Goal: Obtain resource: Download file/media

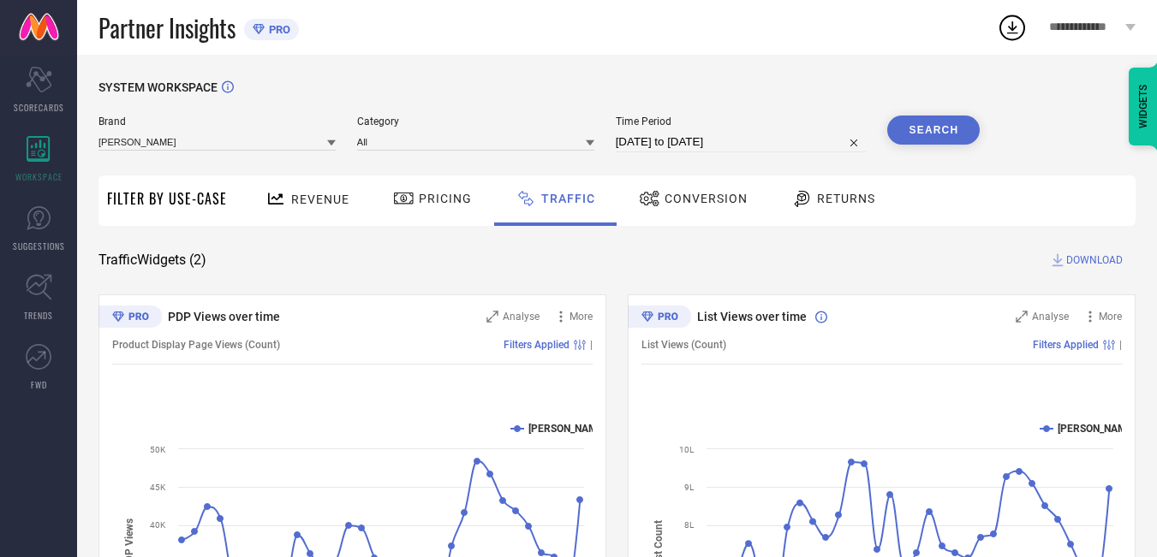
scroll to position [171, 0]
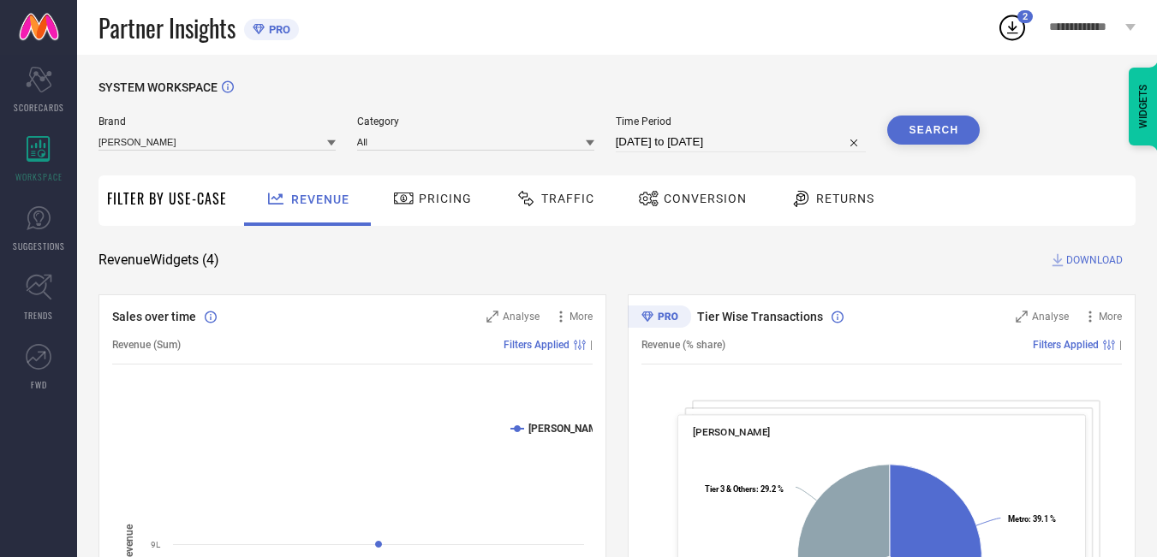
select select "7"
select select "2025"
select select "8"
select select "2025"
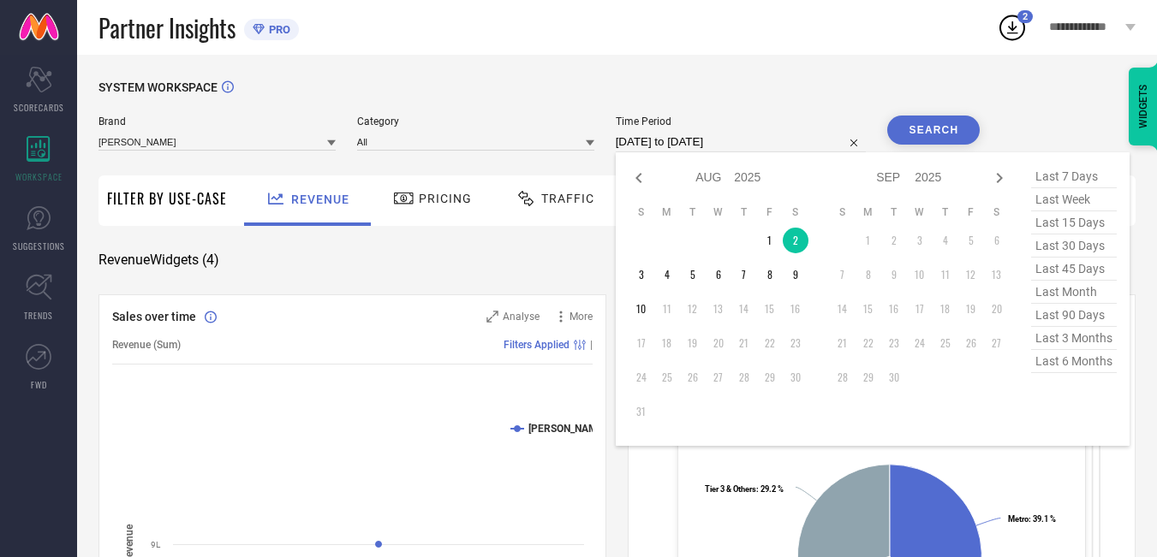
click at [724, 147] on input "02-08-2025 to 02-08-2025" at bounding box center [741, 142] width 251 height 21
click at [641, 281] on td "3" at bounding box center [641, 275] width 26 height 26
type input "03-08-2025 to 03-08-2025"
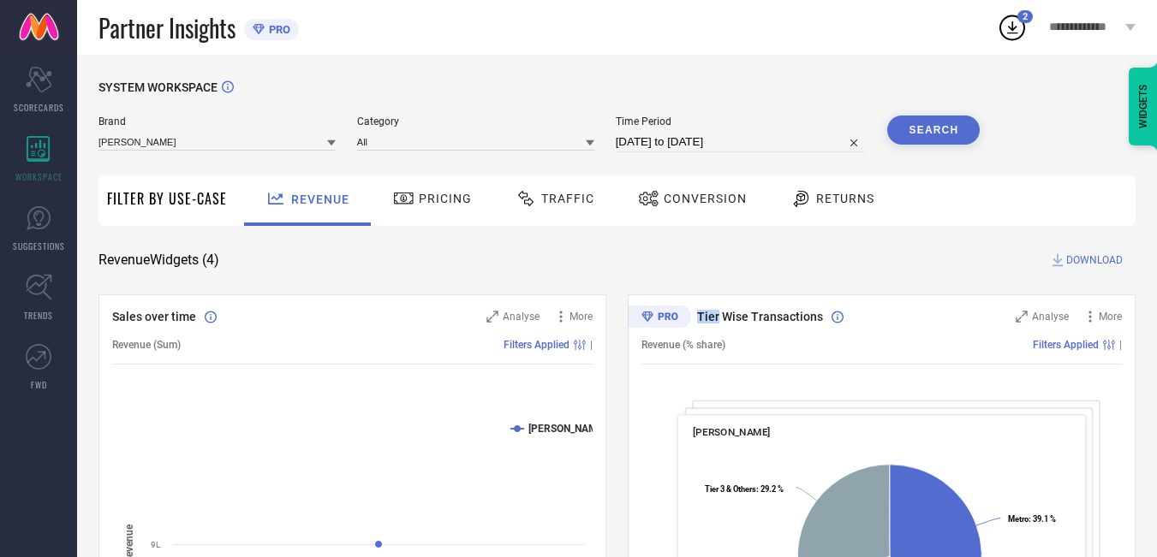
click at [929, 142] on button "Search" at bounding box center [933, 130] width 92 height 29
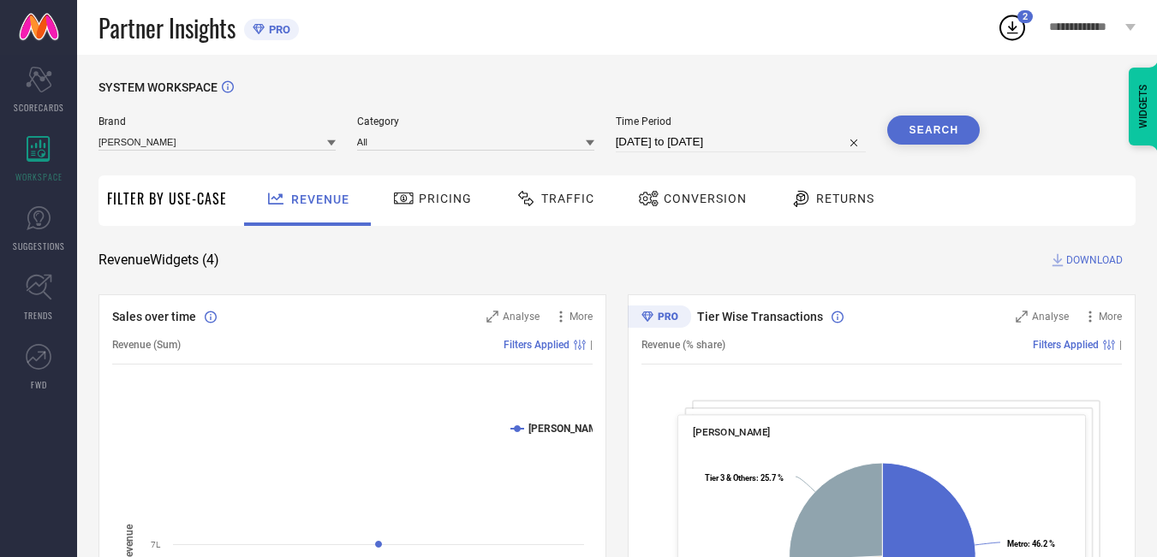
click at [1088, 261] on span "DOWNLOAD" at bounding box center [1094, 260] width 57 height 17
click at [1020, 13] on div "3" at bounding box center [1024, 16] width 15 height 13
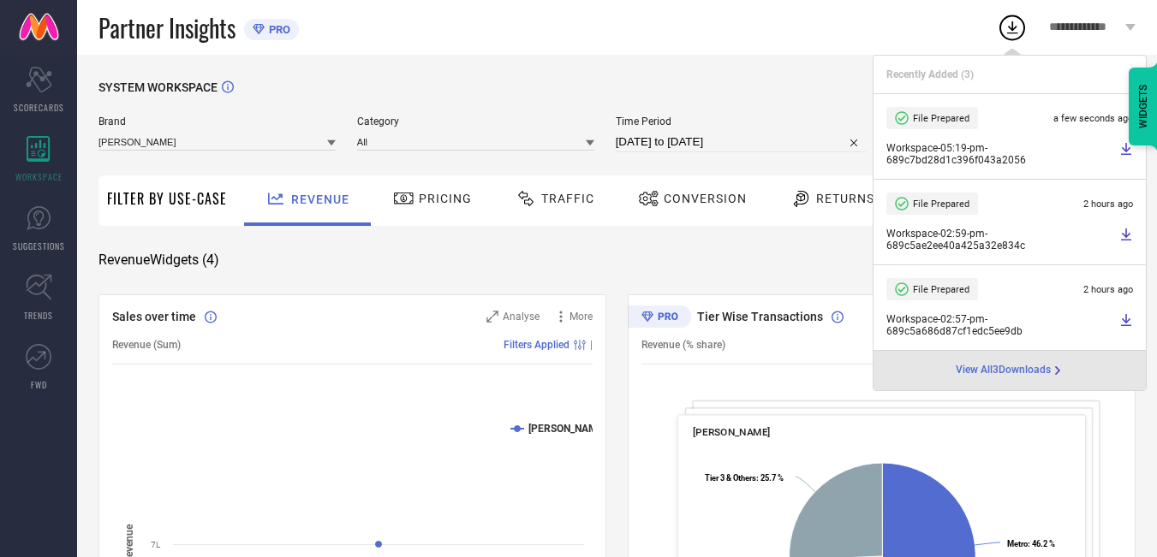
click at [789, 106] on div "SYSTEM WORKSPACE" at bounding box center [616, 97] width 1037 height 35
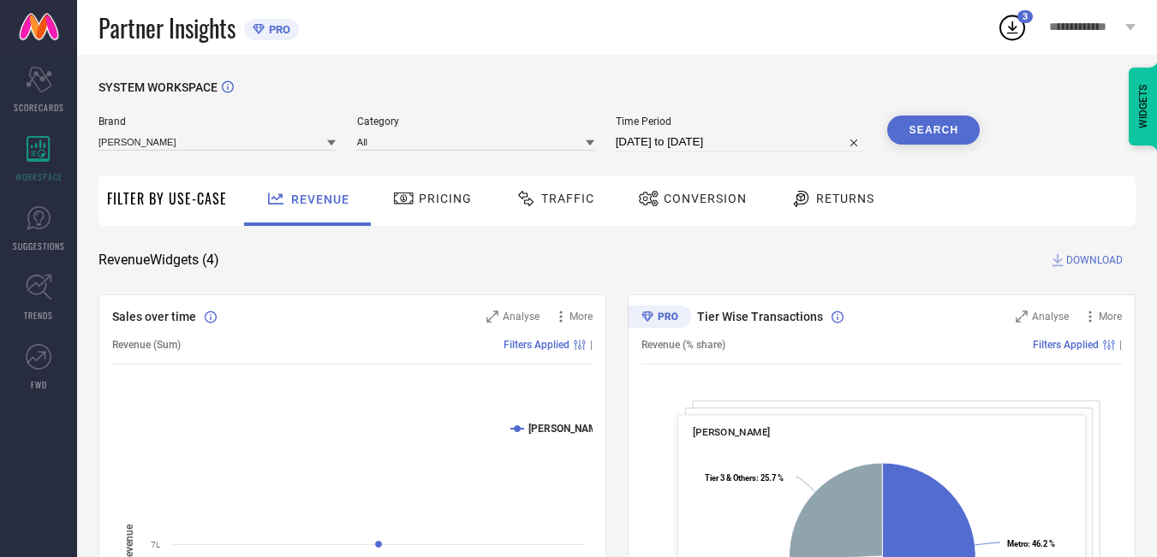
select select "7"
select select "2025"
select select "8"
select select "2025"
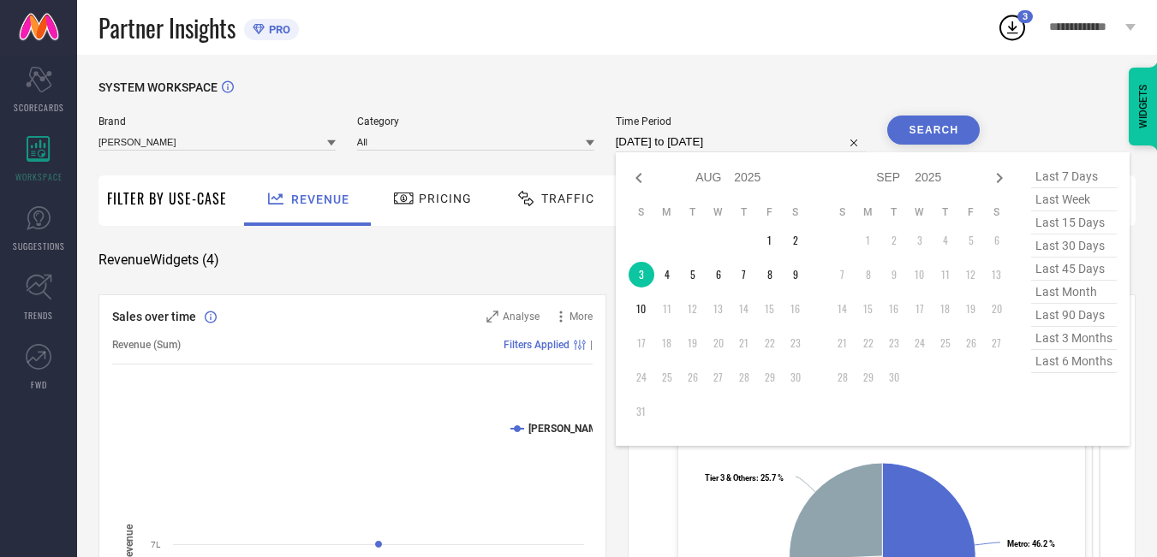
click at [697, 139] on input "03-08-2025 to 03-08-2025" at bounding box center [741, 142] width 251 height 21
click at [667, 277] on td "4" at bounding box center [667, 275] width 26 height 26
type input "04-08-2025 to 04-08-2025"
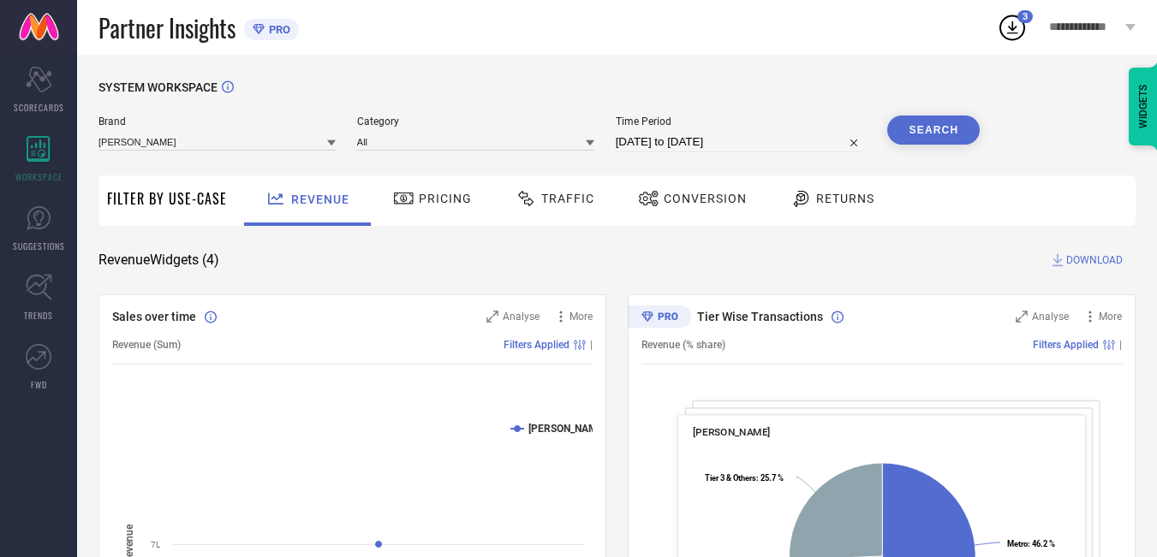
click at [944, 130] on button "Search" at bounding box center [933, 130] width 92 height 29
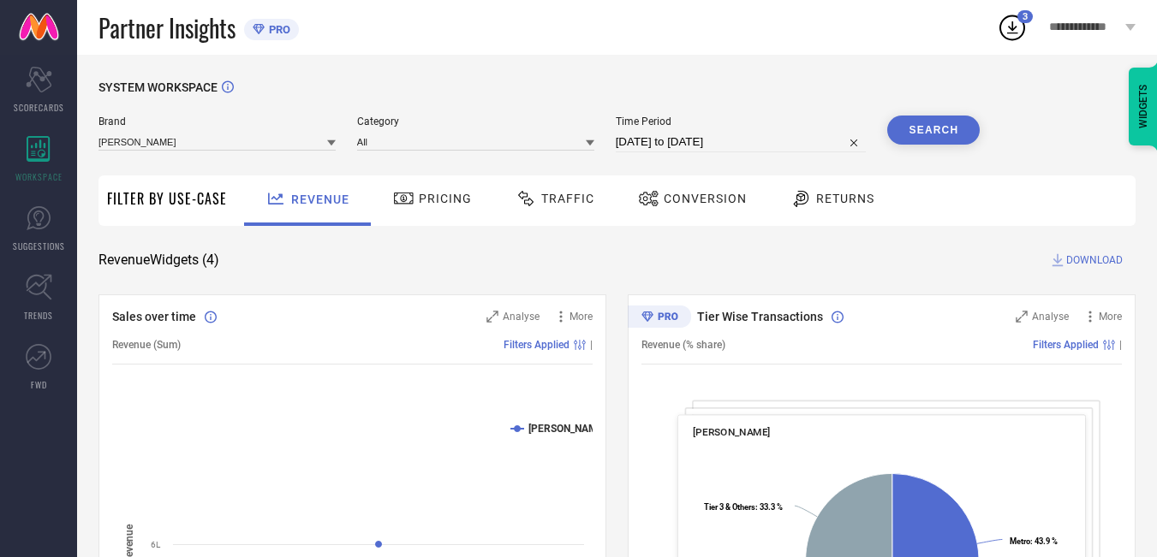
click at [1099, 253] on span "DOWNLOAD" at bounding box center [1094, 260] width 57 height 17
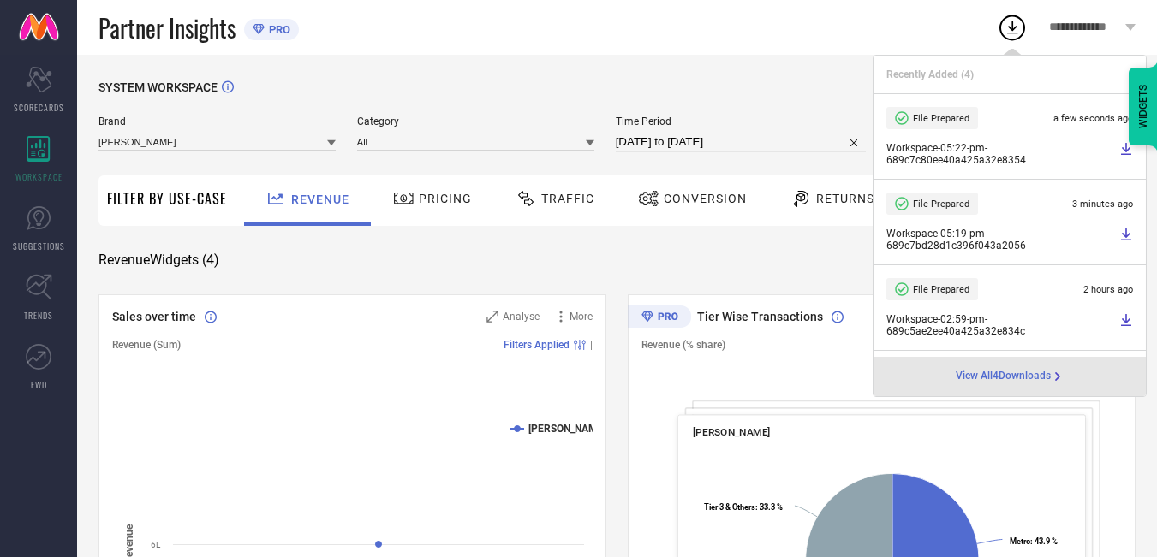
click at [777, 142] on input "04-08-2025 to 04-08-2025" at bounding box center [741, 142] width 251 height 21
select select "7"
select select "2025"
select select "8"
select select "2025"
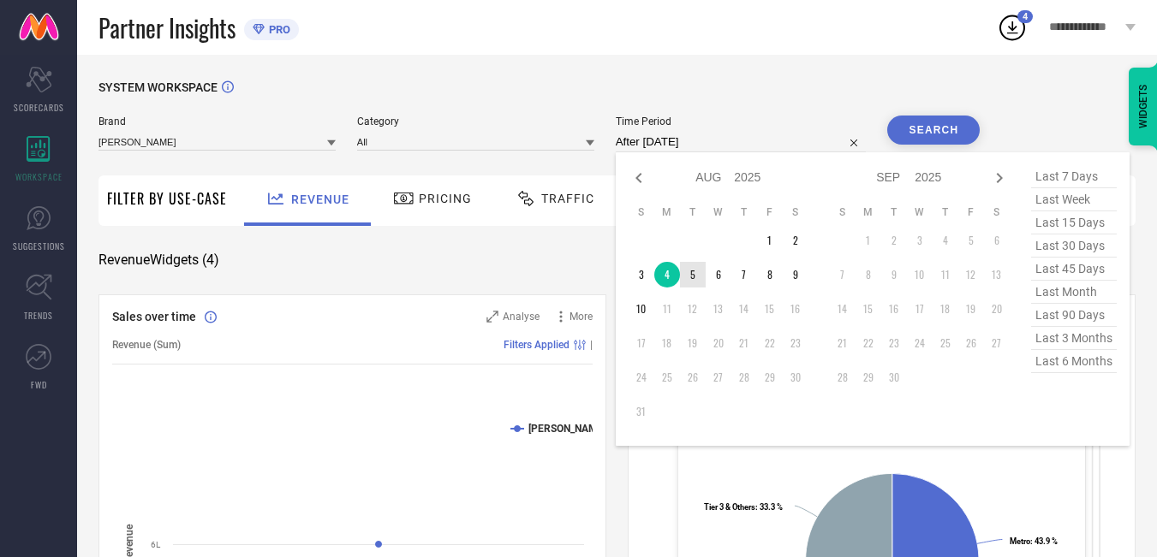
click at [700, 274] on td "5" at bounding box center [693, 275] width 26 height 26
type input "05-08-2025 to 05-08-2025"
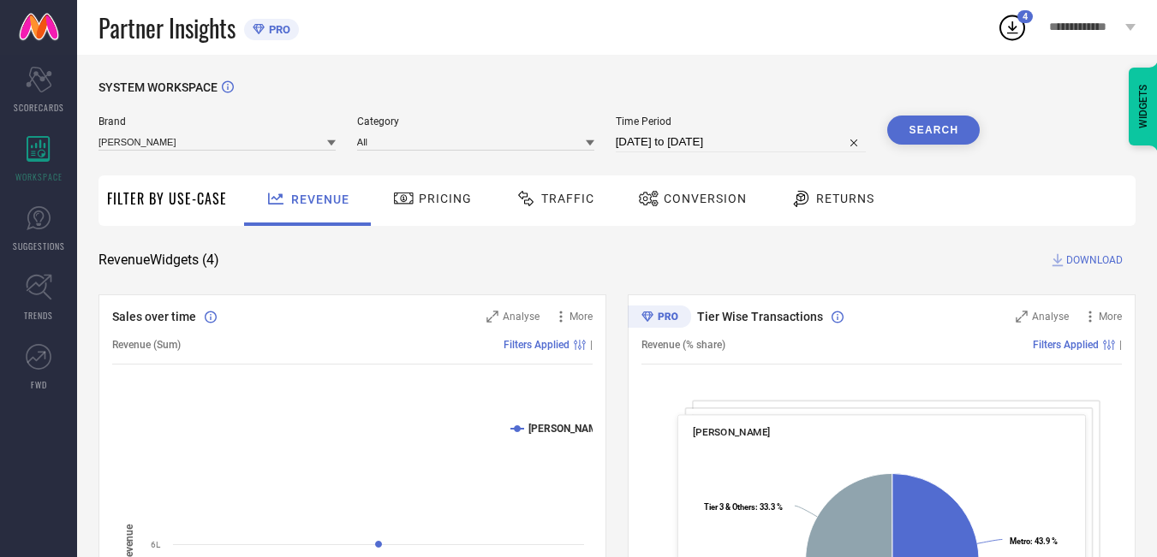
click at [948, 125] on button "Search" at bounding box center [933, 130] width 92 height 29
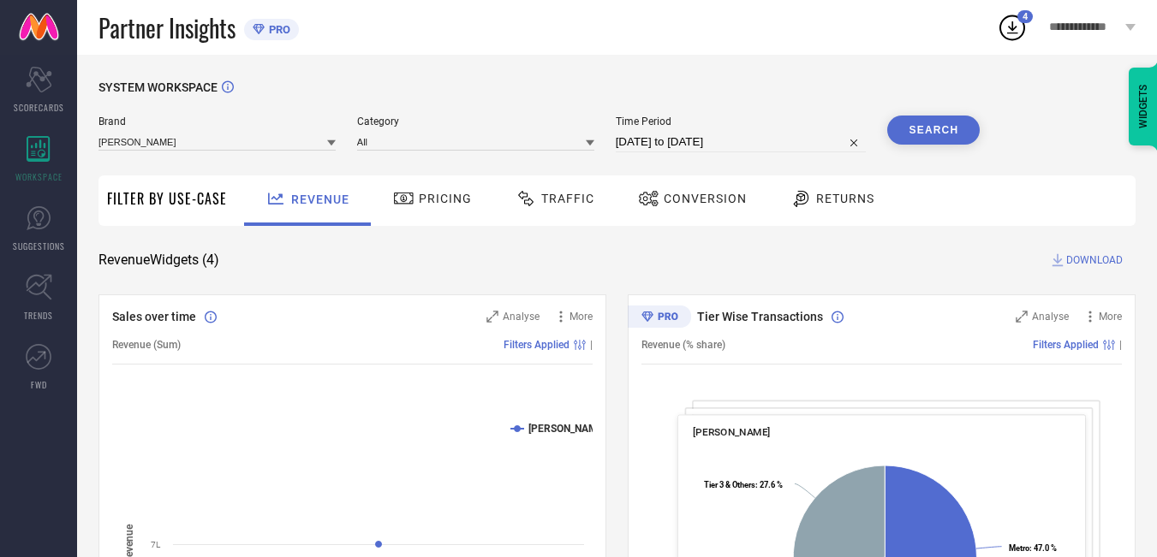
click at [1069, 264] on span "DOWNLOAD" at bounding box center [1094, 260] width 57 height 17
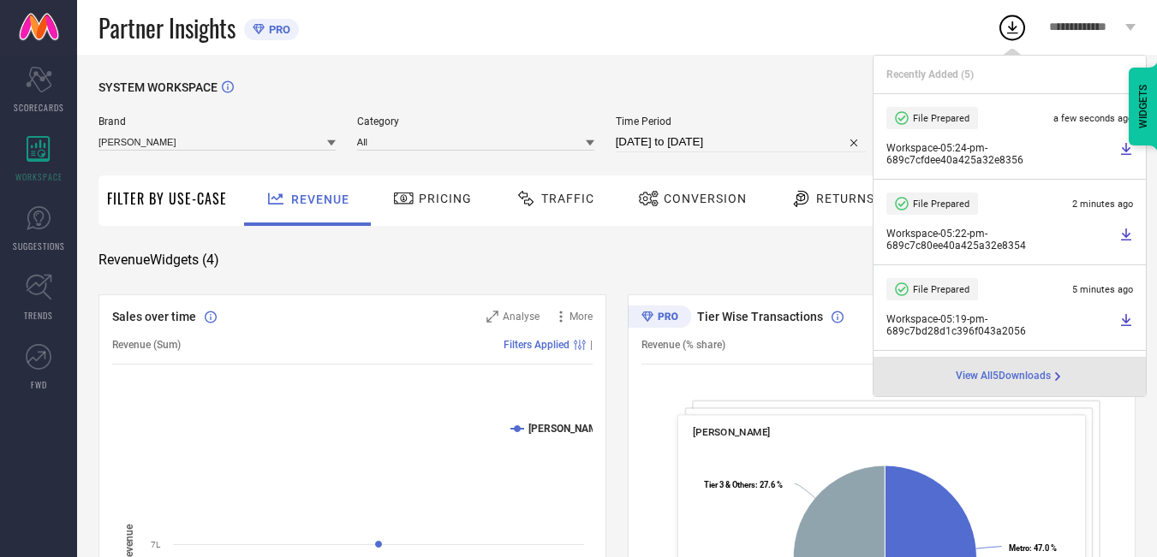
click at [795, 145] on input "05-08-2025 to 05-08-2025" at bounding box center [741, 142] width 251 height 21
select select "7"
select select "2025"
select select "8"
select select "2025"
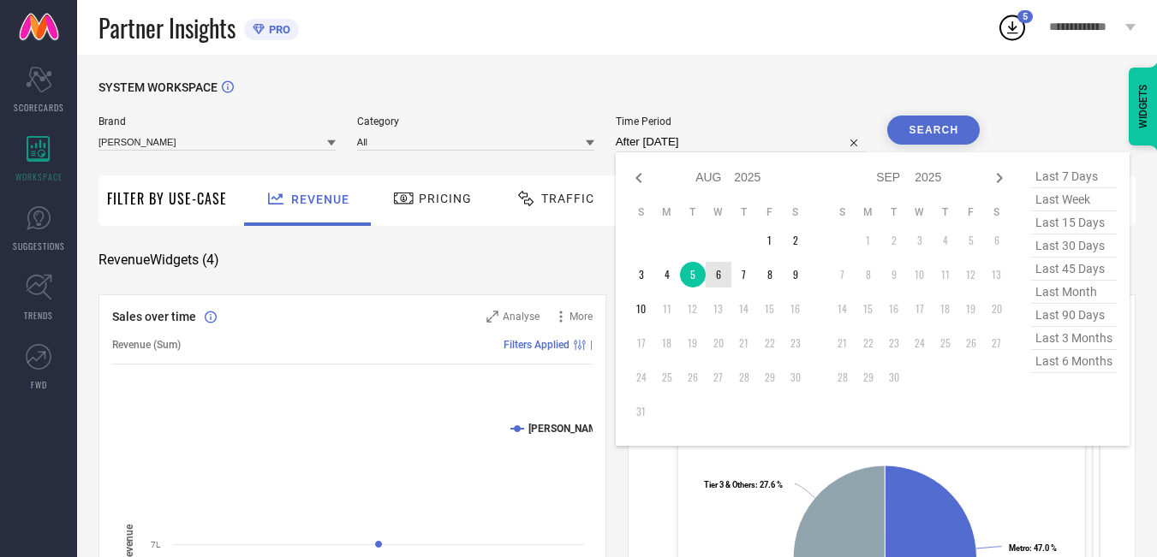
click at [726, 278] on td "6" at bounding box center [719, 275] width 26 height 26
type input "[DATE] to [DATE]"
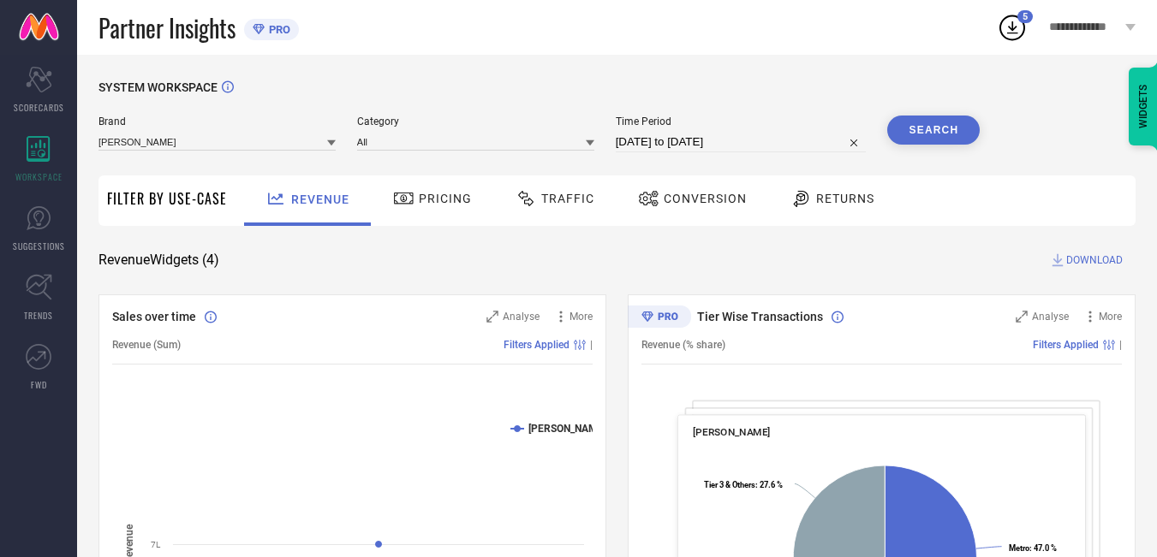
click at [955, 133] on button "Search" at bounding box center [933, 130] width 92 height 29
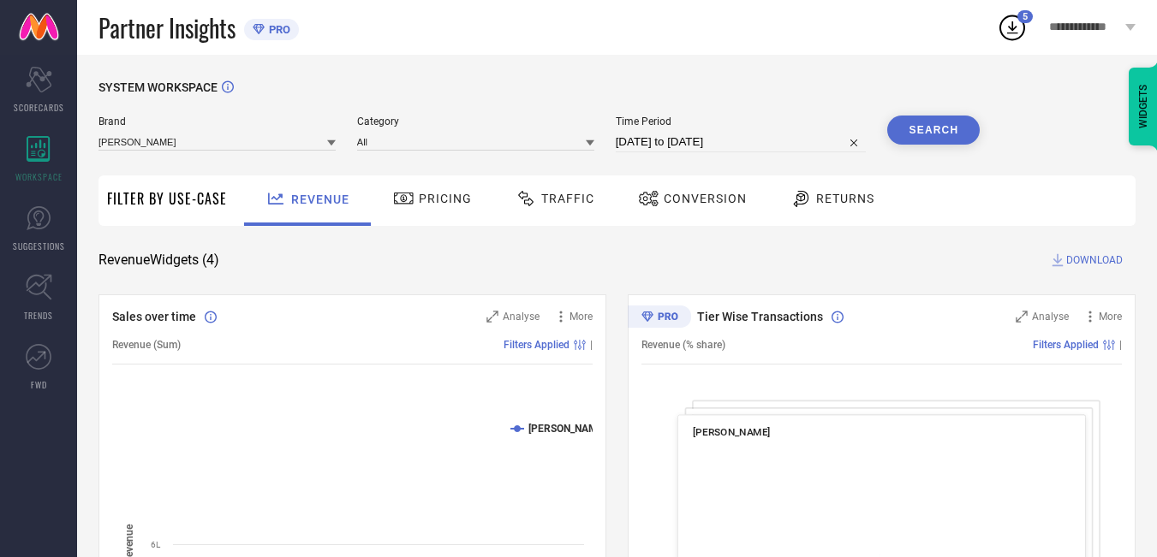
click at [1075, 263] on span "DOWNLOAD" at bounding box center [1094, 260] width 57 height 17
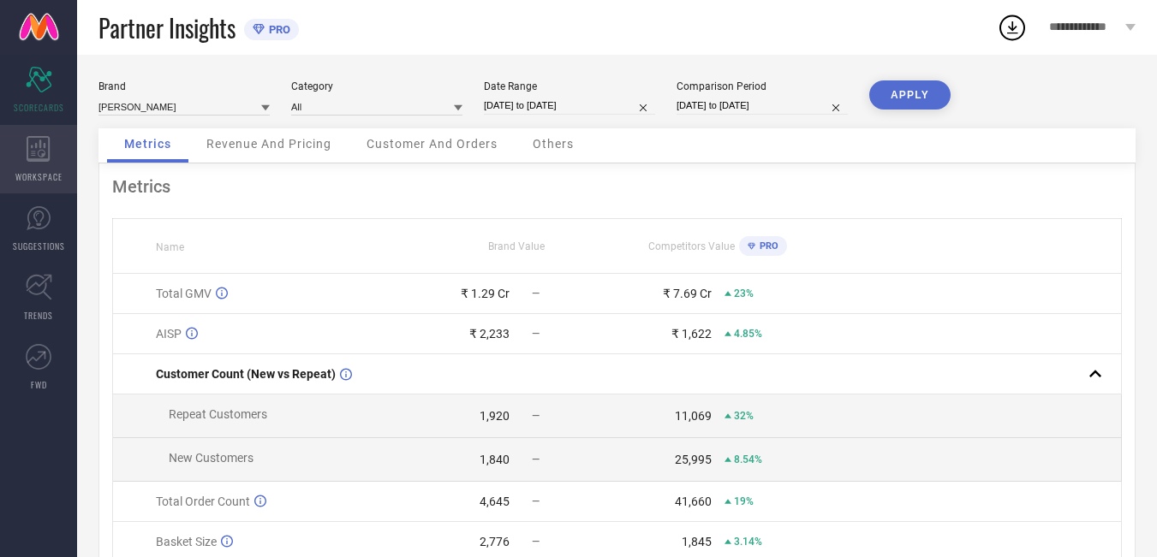
click at [19, 155] on div "WORKSPACE" at bounding box center [38, 159] width 77 height 68
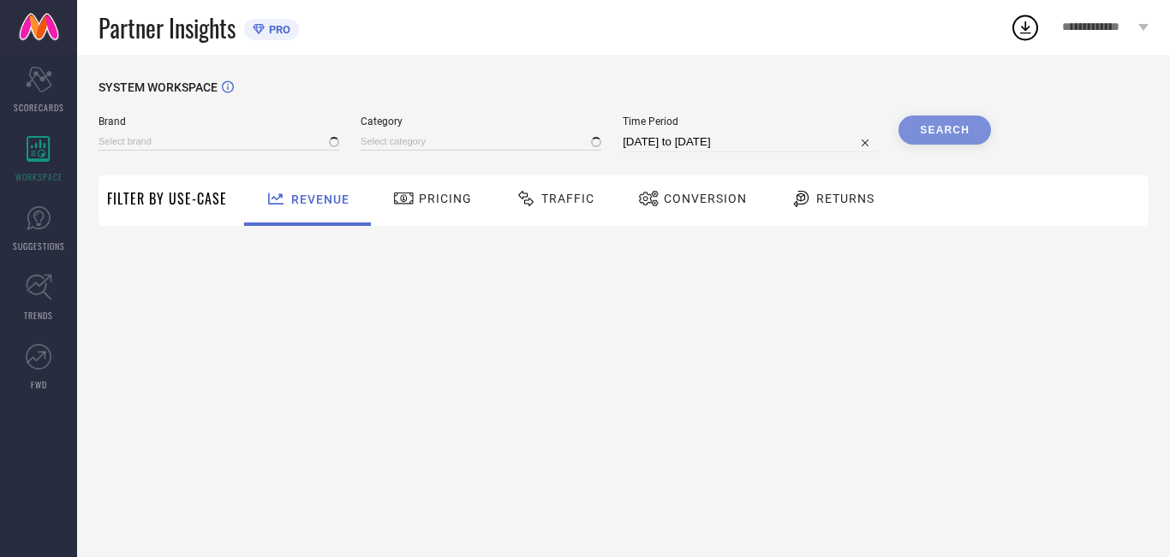
type input "[PERSON_NAME]"
type input "All"
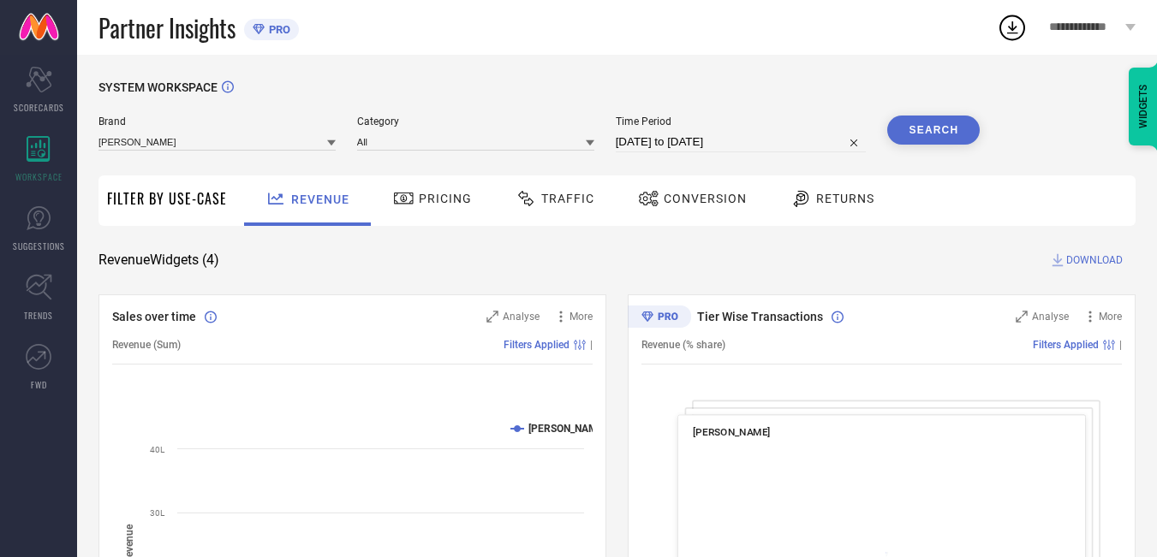
click at [741, 142] on input "[DATE] to [DATE]" at bounding box center [741, 142] width 251 height 21
select select "6"
select select "2025"
select select "7"
select select "2025"
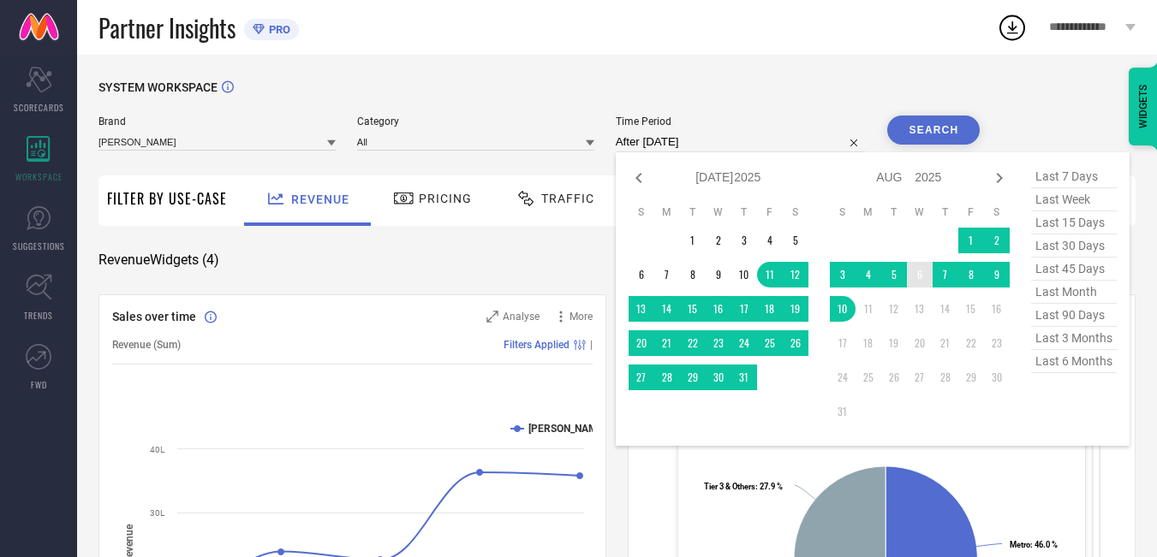
click at [919, 282] on td "6" at bounding box center [920, 275] width 26 height 26
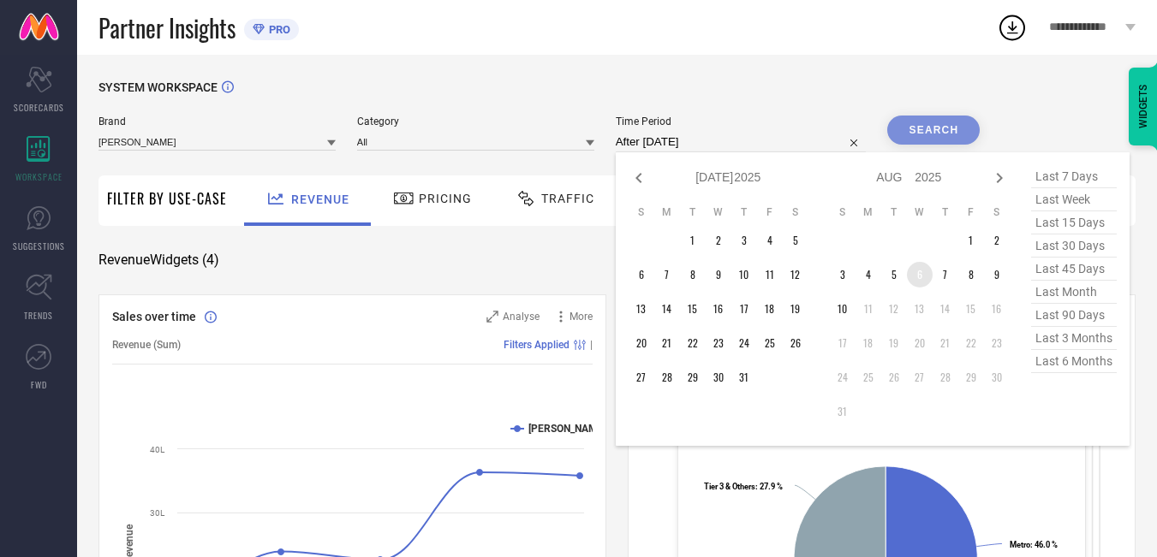
type input "[DATE] to [DATE]"
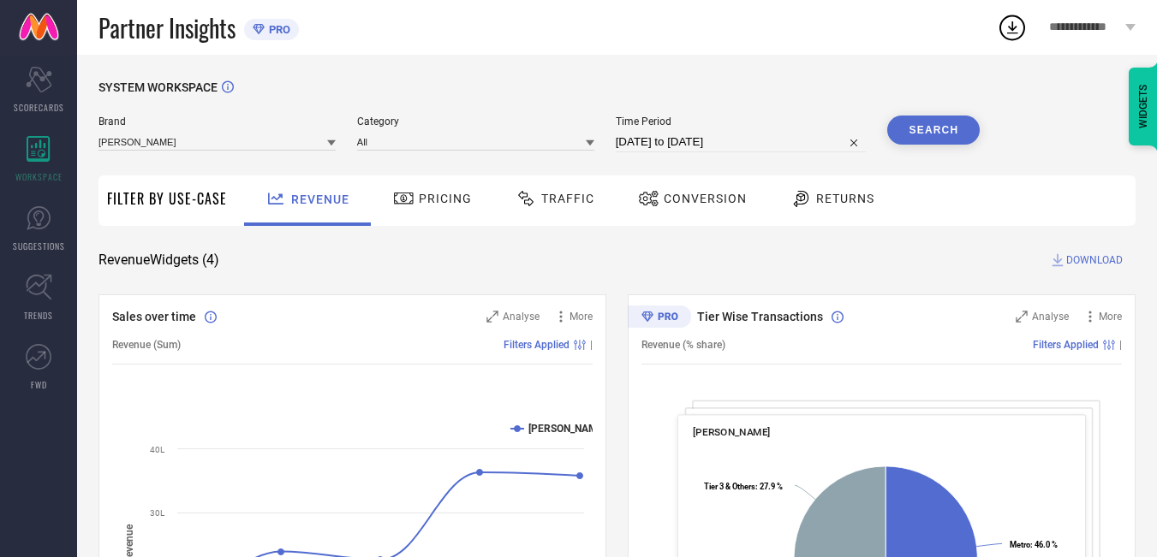
click at [932, 130] on button "Search" at bounding box center [933, 130] width 92 height 29
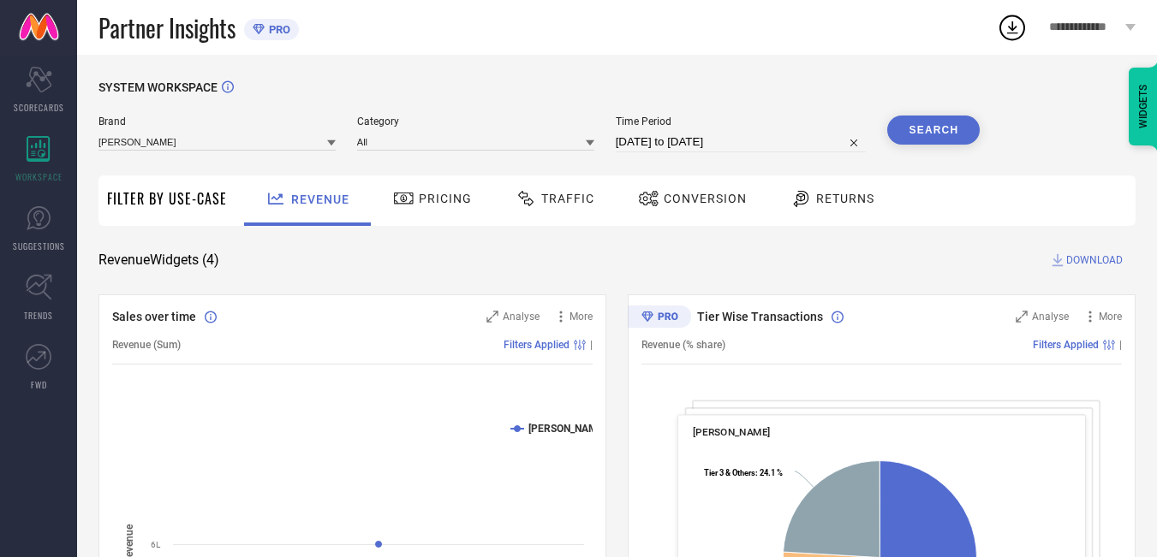
click at [752, 148] on input "[DATE] to [DATE]" at bounding box center [741, 142] width 251 height 21
select select "7"
select select "2025"
select select "8"
select select "2025"
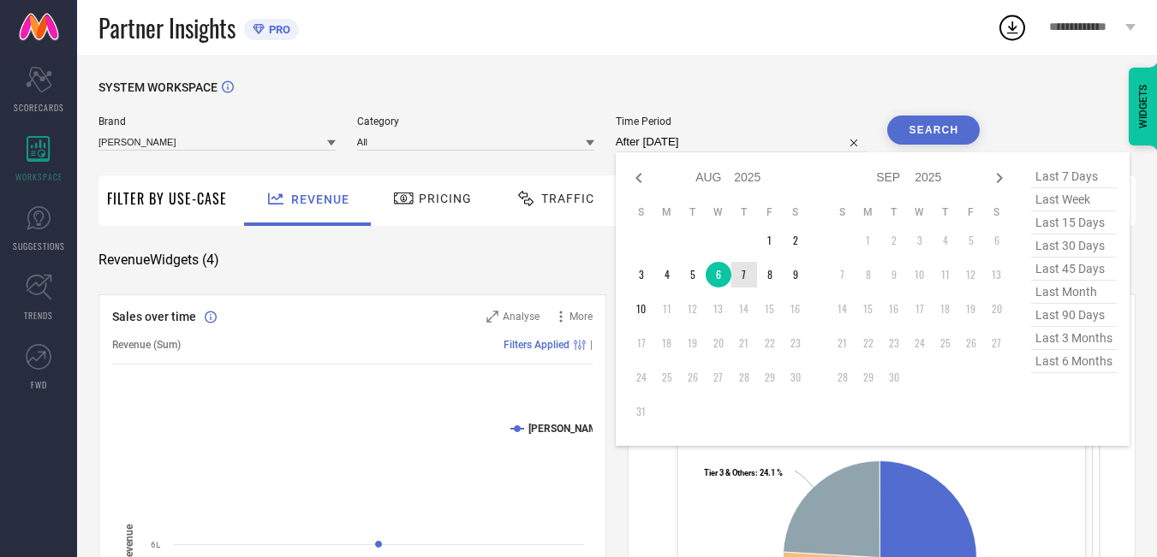
click at [745, 279] on td "7" at bounding box center [744, 275] width 26 height 26
type input "[DATE] to [DATE]"
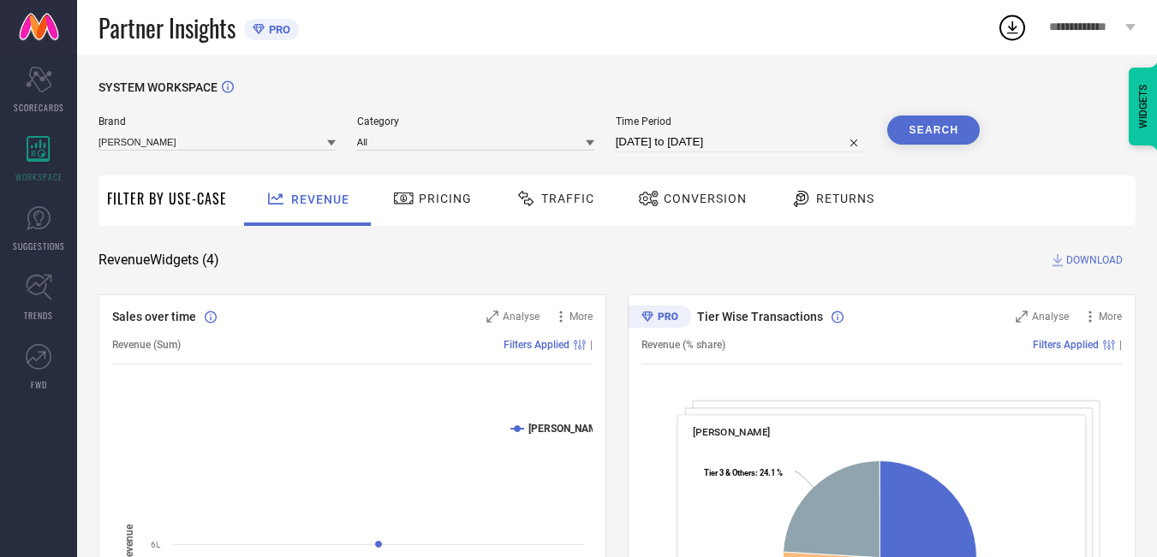
click at [956, 125] on button "Search" at bounding box center [933, 130] width 92 height 29
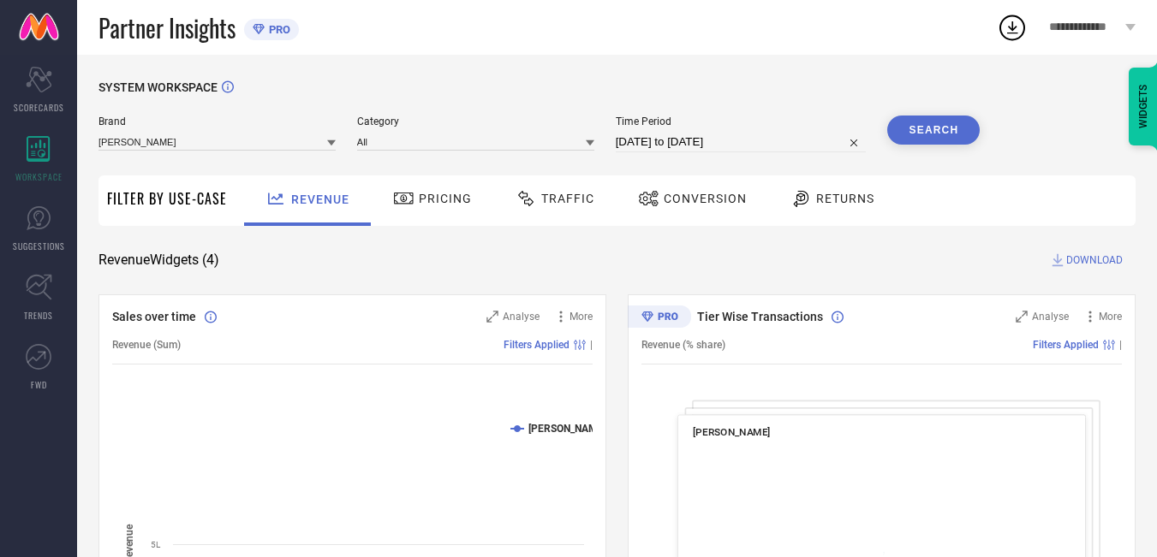
click at [1093, 253] on span "DOWNLOAD" at bounding box center [1094, 260] width 57 height 17
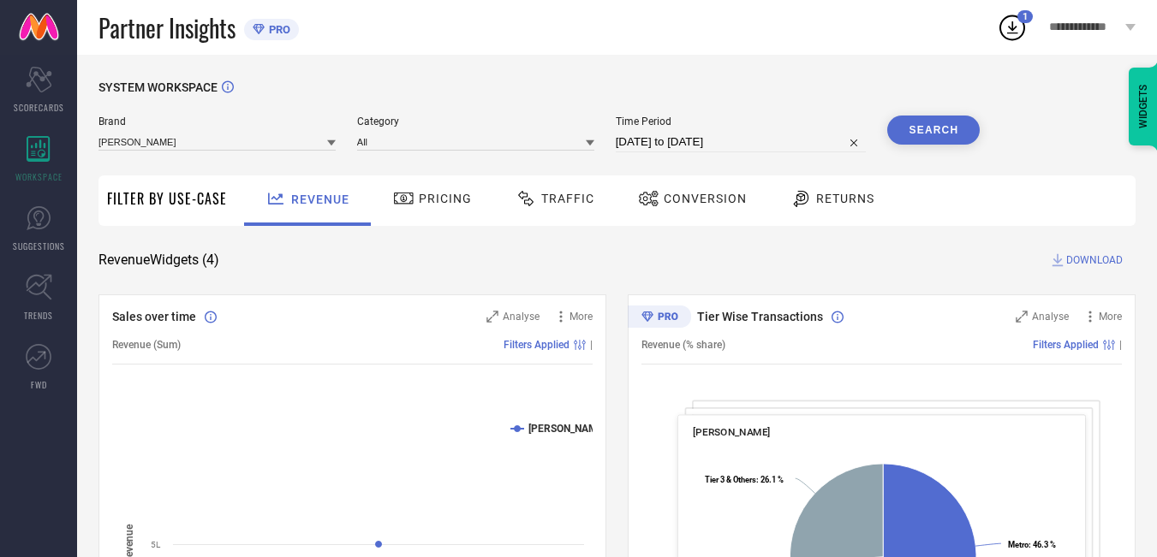
select select "7"
select select "2025"
select select "8"
select select "2025"
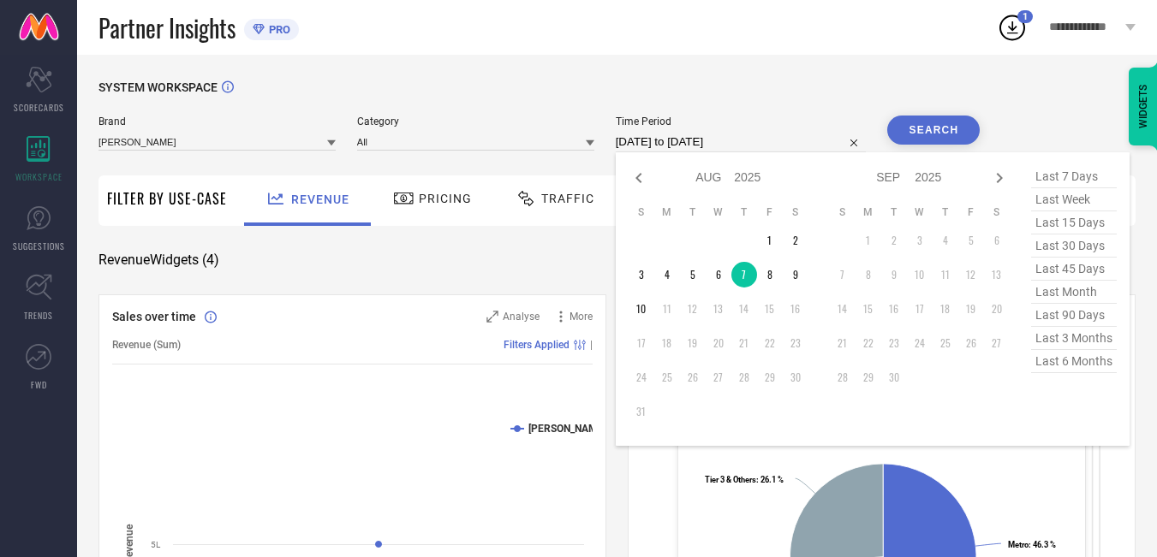
click at [774, 139] on input "[DATE] to [DATE]" at bounding box center [741, 142] width 251 height 21
click at [771, 272] on td "8" at bounding box center [770, 275] width 26 height 26
type input "[DATE] to [DATE]"
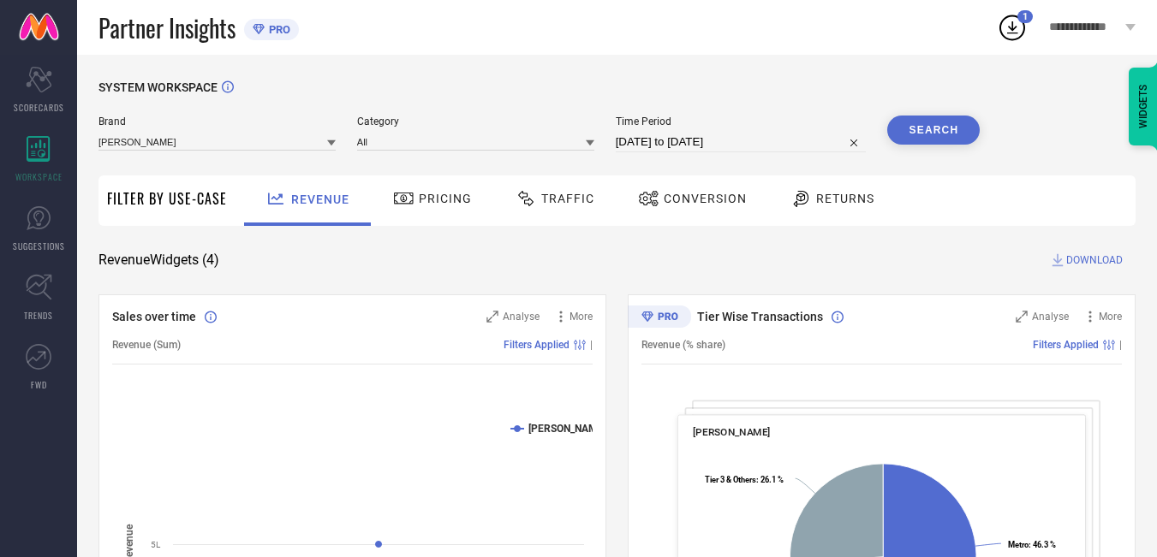
click at [926, 136] on button "Search" at bounding box center [933, 130] width 92 height 29
click at [1088, 265] on span "DOWNLOAD" at bounding box center [1094, 260] width 57 height 17
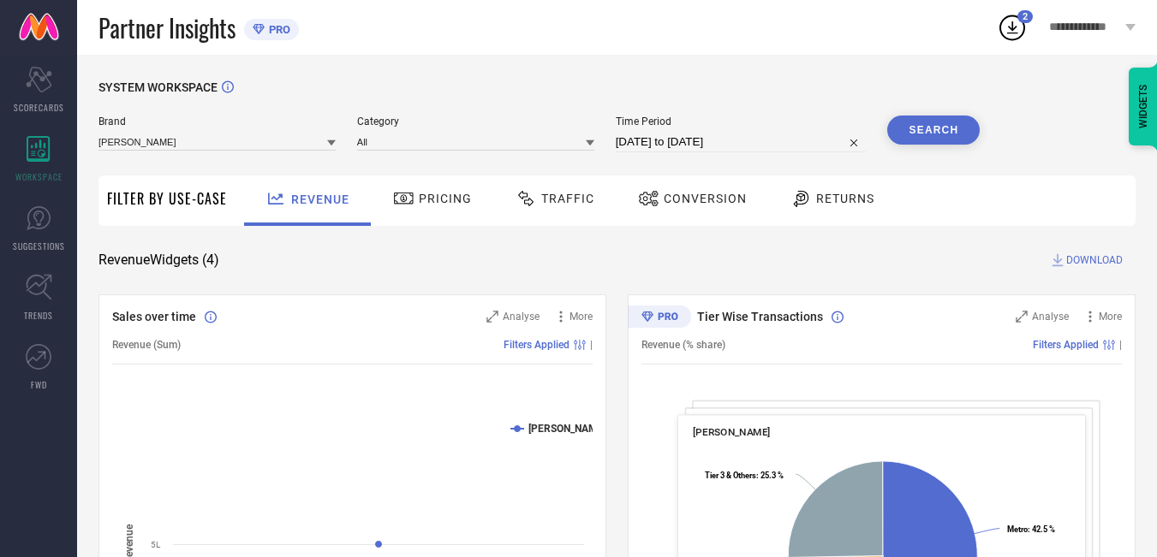
select select "7"
select select "2025"
select select "8"
select select "2025"
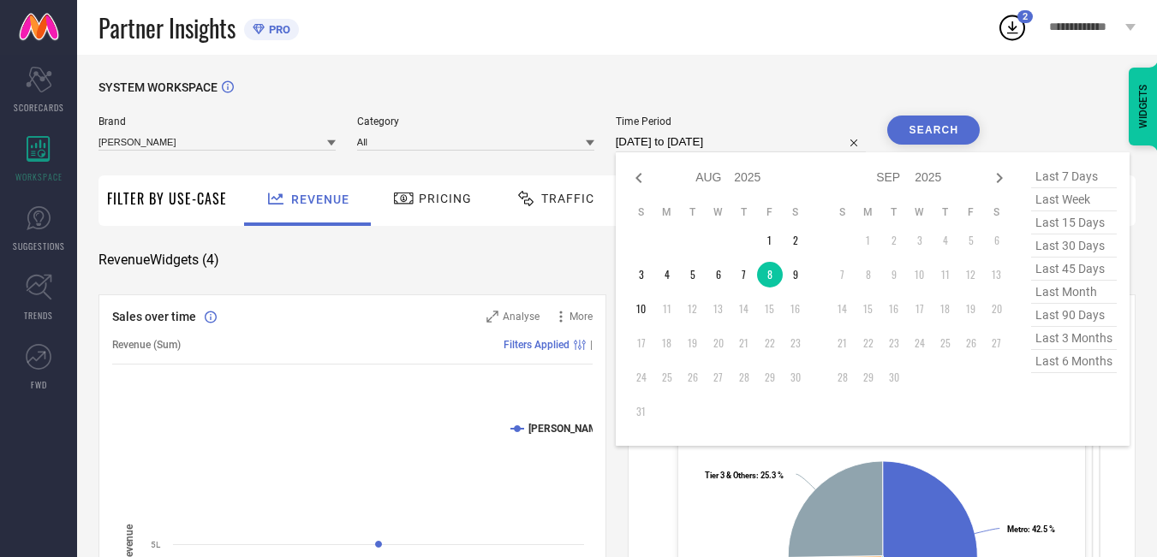
click at [761, 146] on input "[DATE] to [DATE]" at bounding box center [741, 142] width 251 height 21
click at [801, 282] on td "9" at bounding box center [796, 275] width 26 height 26
type input "[DATE] to [DATE]"
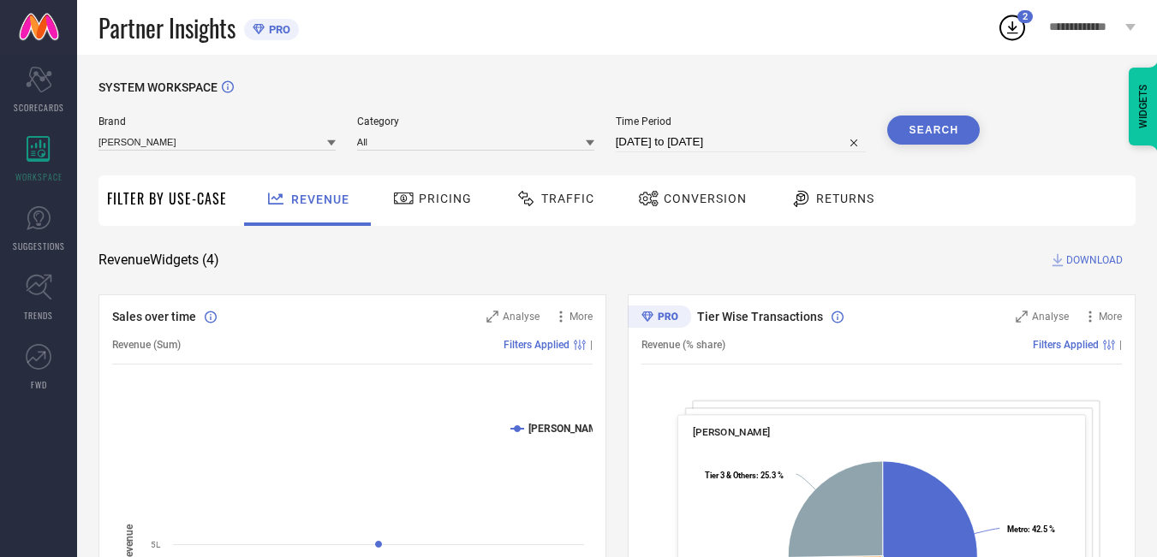
click at [924, 124] on button "Search" at bounding box center [933, 130] width 92 height 29
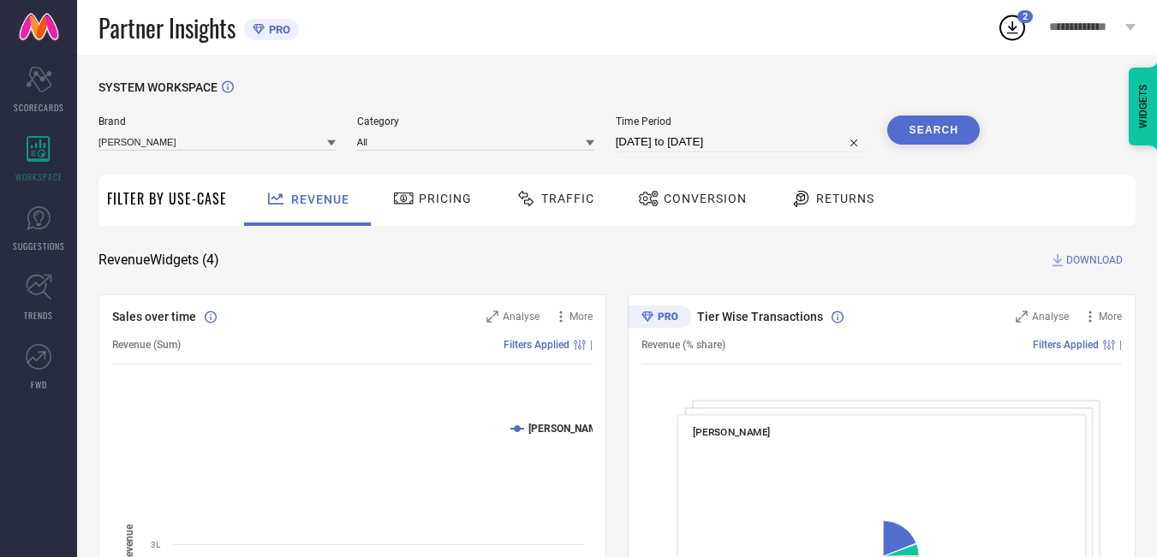
click at [1088, 258] on span "DOWNLOAD" at bounding box center [1094, 260] width 57 height 17
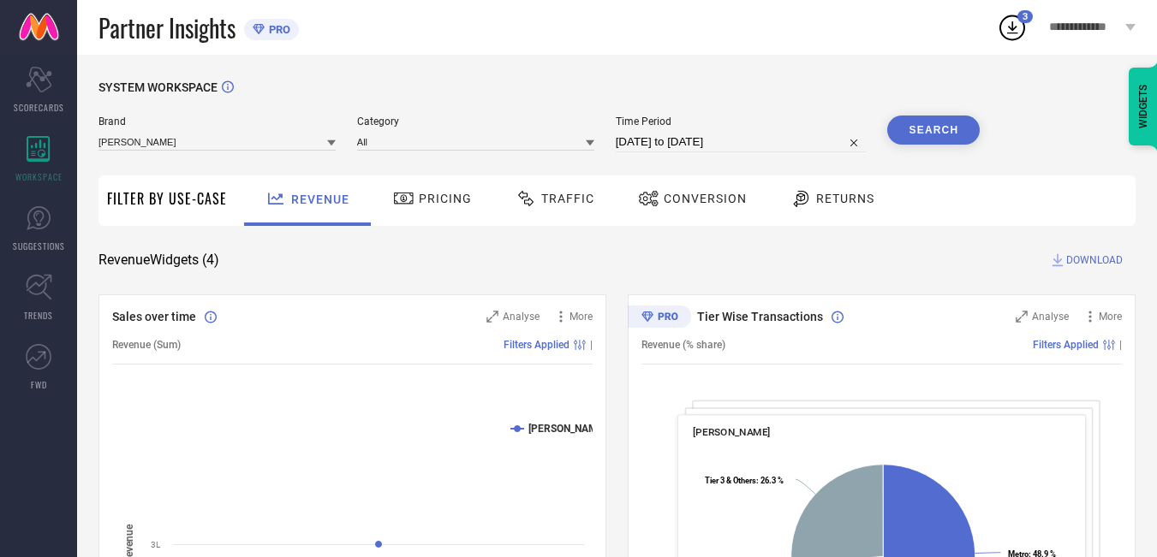
select select "7"
select select "2025"
select select "8"
select select "2025"
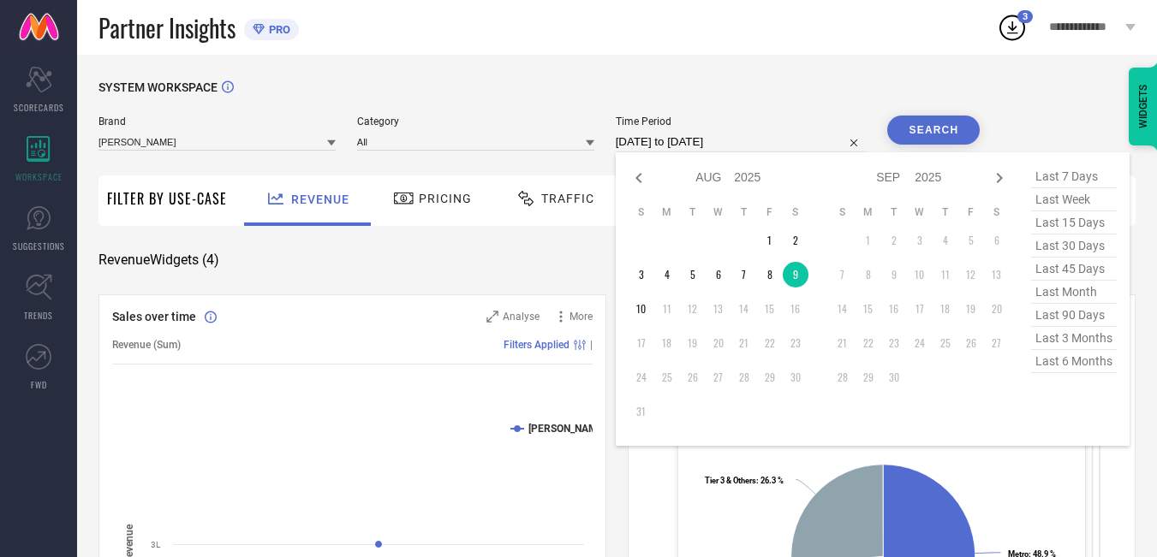
click at [732, 144] on input "[DATE] to [DATE]" at bounding box center [741, 142] width 251 height 21
click at [646, 311] on td "10" at bounding box center [641, 309] width 26 height 26
type input "[DATE] to [DATE]"
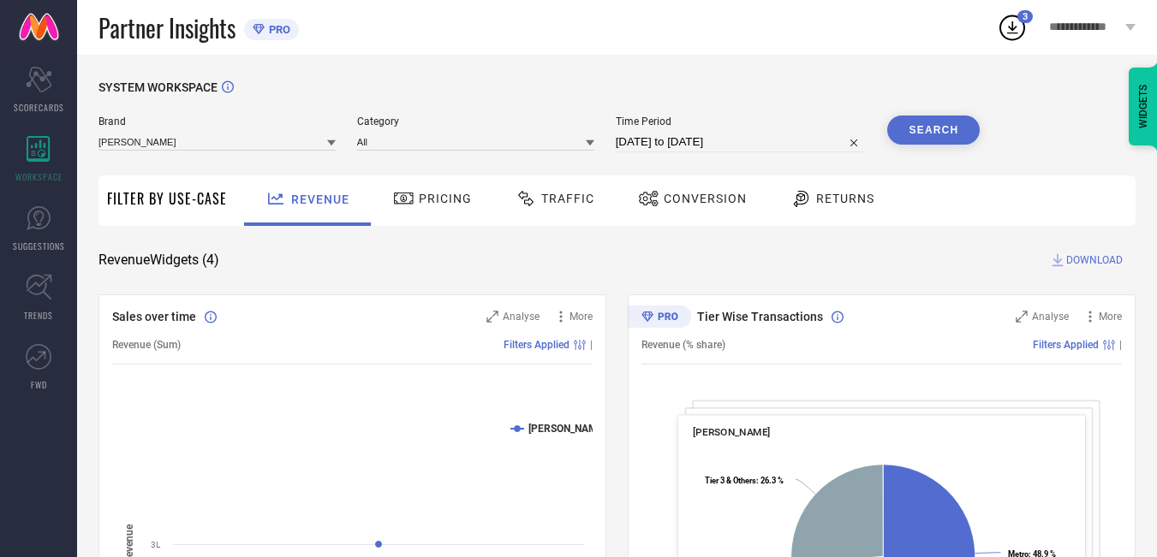
click at [917, 130] on button "Search" at bounding box center [933, 130] width 92 height 29
click at [1089, 259] on span "DOWNLOAD" at bounding box center [1094, 260] width 57 height 17
